Goal: Task Accomplishment & Management: Use online tool/utility

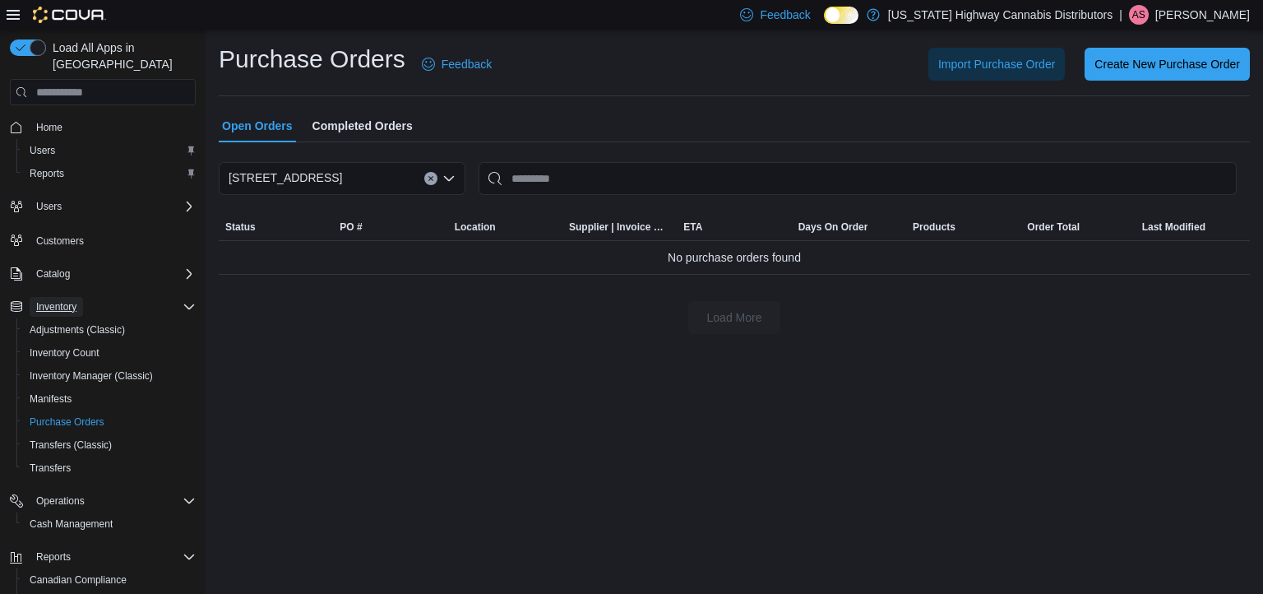
click at [79, 297] on button "Inventory" at bounding box center [56, 307] width 53 height 20
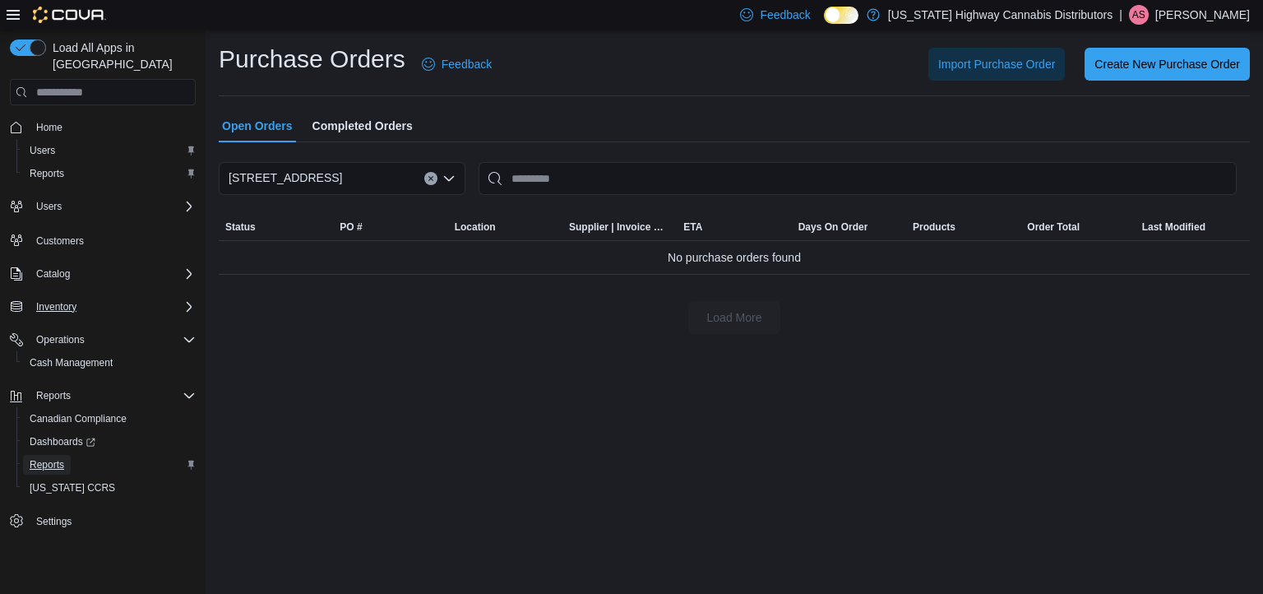
click at [51, 458] on span "Reports" at bounding box center [47, 464] width 35 height 13
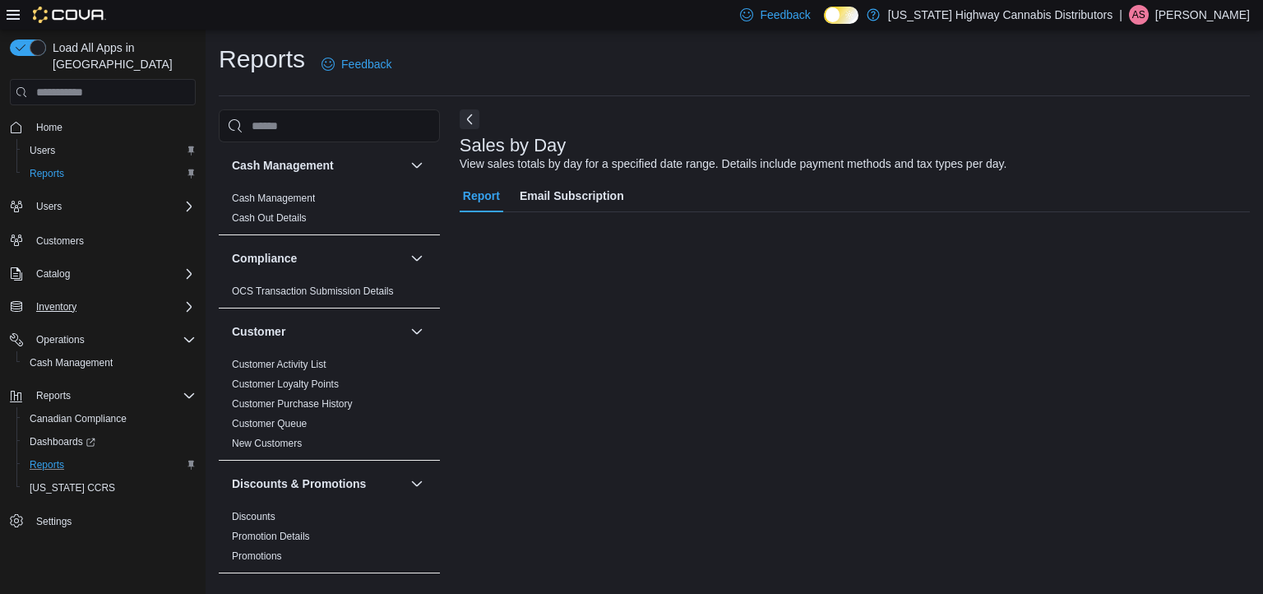
scroll to position [7, 0]
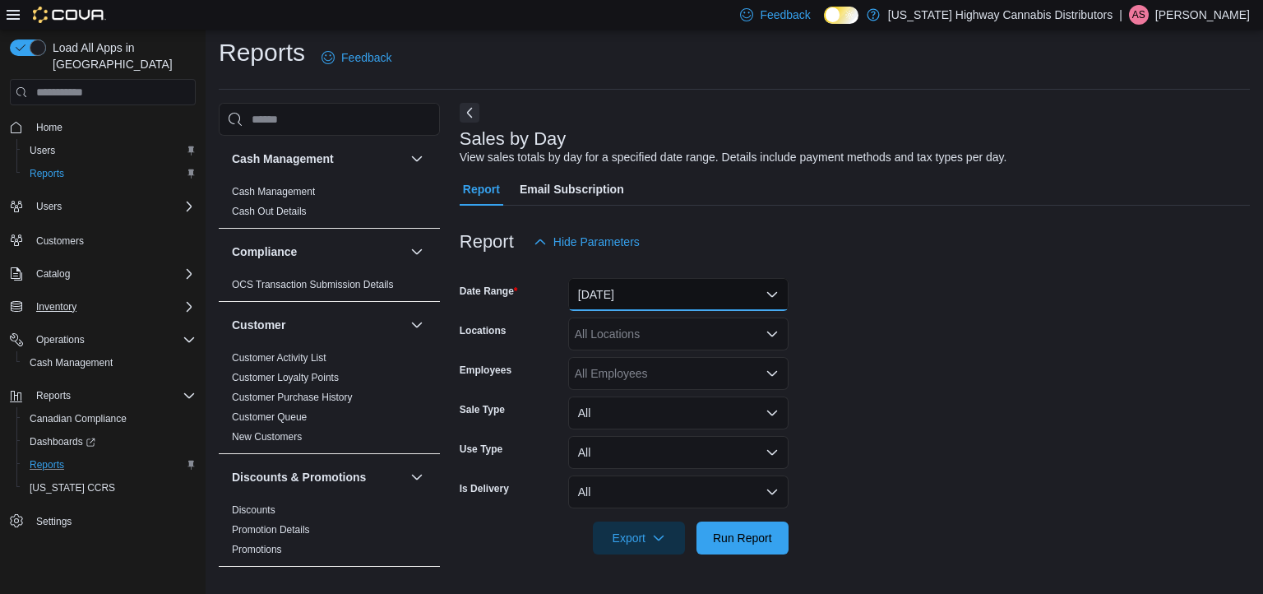
click at [635, 293] on button "[DATE]" at bounding box center [678, 294] width 220 height 33
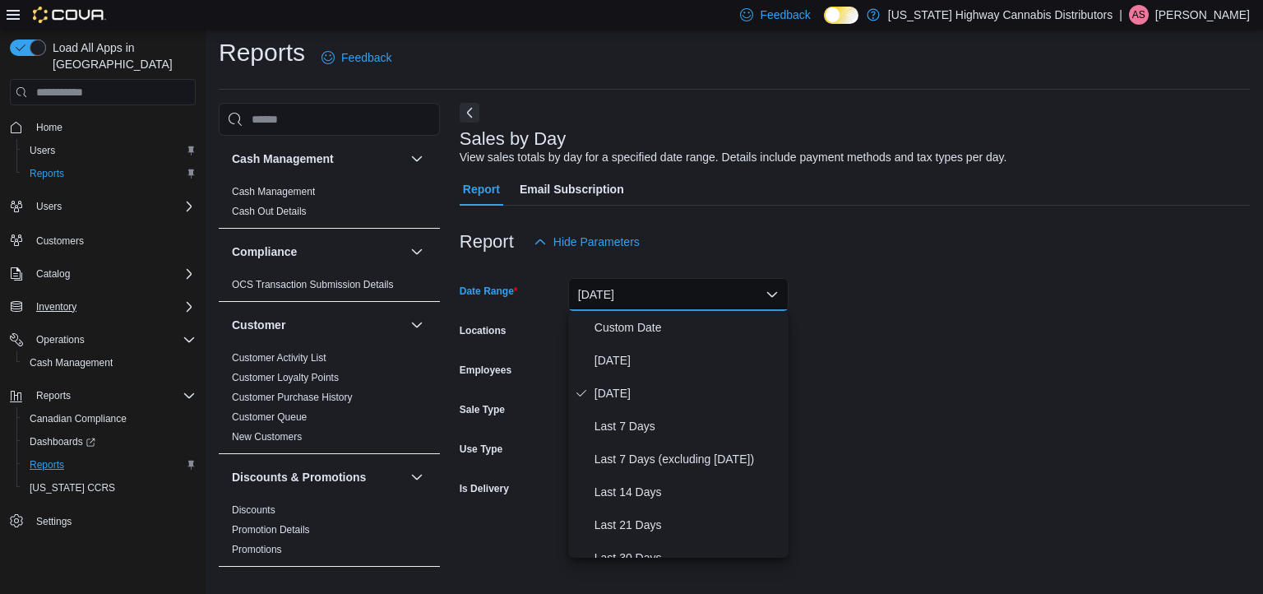
scroll to position [247, 0]
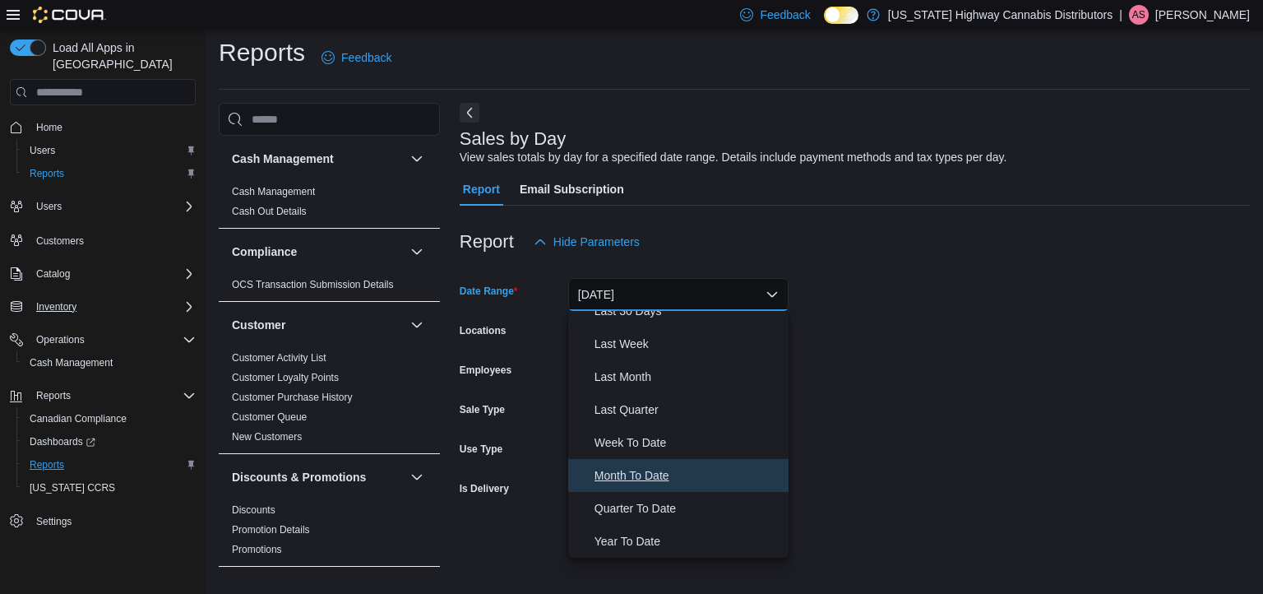
click at [648, 478] on span "Month To Date" at bounding box center [689, 476] width 188 height 20
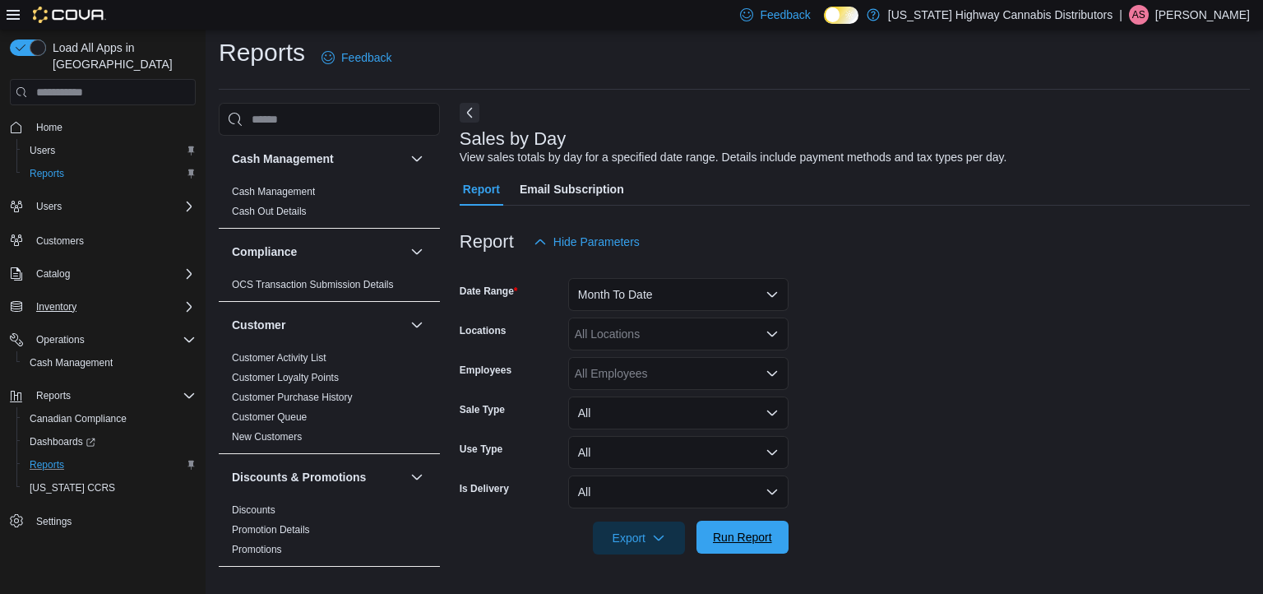
click at [747, 549] on span "Run Report" at bounding box center [743, 537] width 72 height 33
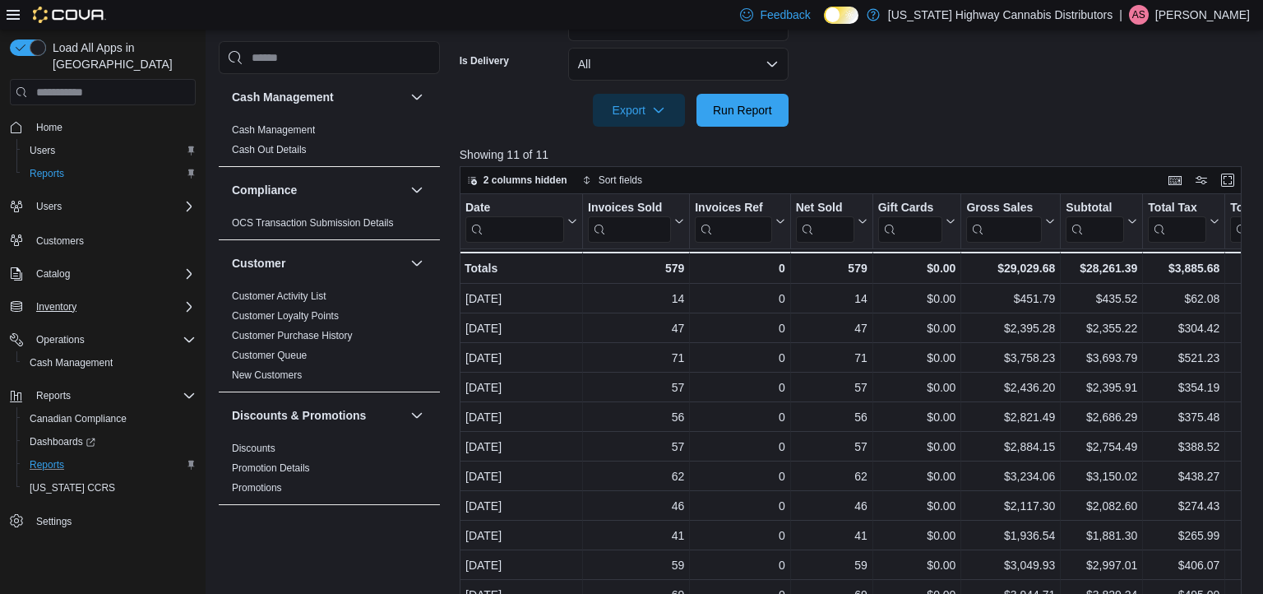
scroll to position [494, 0]
